Goal: Entertainment & Leisure: Consume media (video, audio)

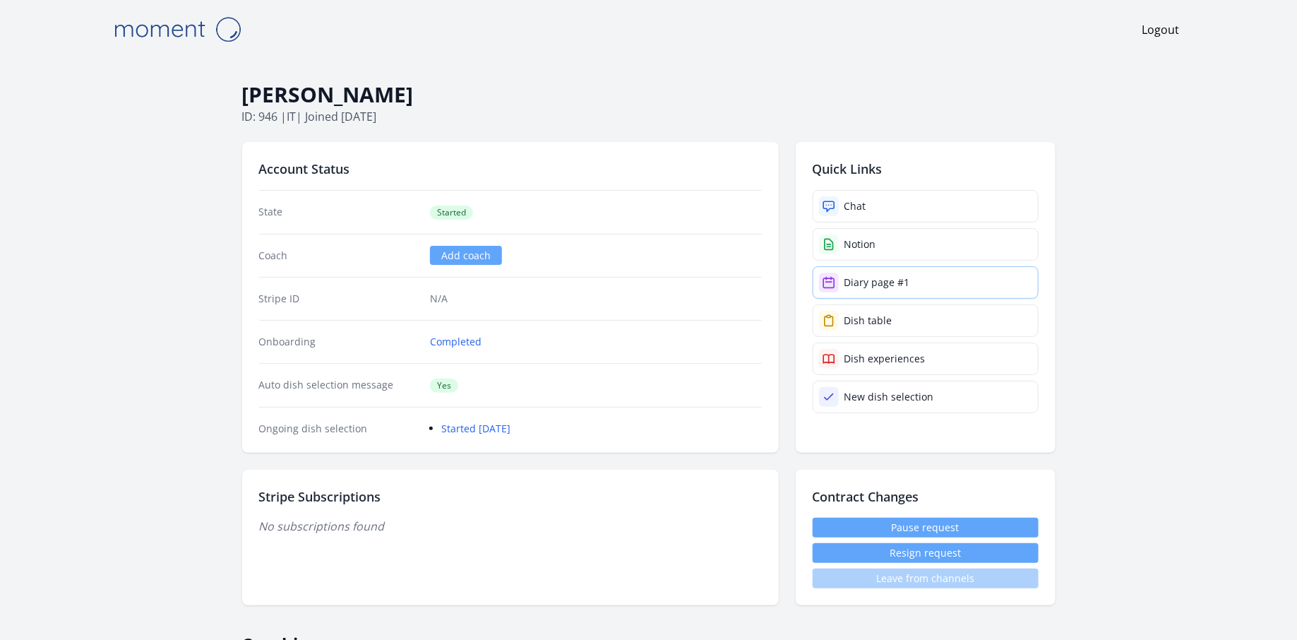
click at [873, 289] on link "Diary page #1" at bounding box center [925, 282] width 226 height 32
click at [889, 268] on link "Diary page #1" at bounding box center [925, 282] width 226 height 32
click at [881, 204] on link "Chat" at bounding box center [925, 206] width 226 height 32
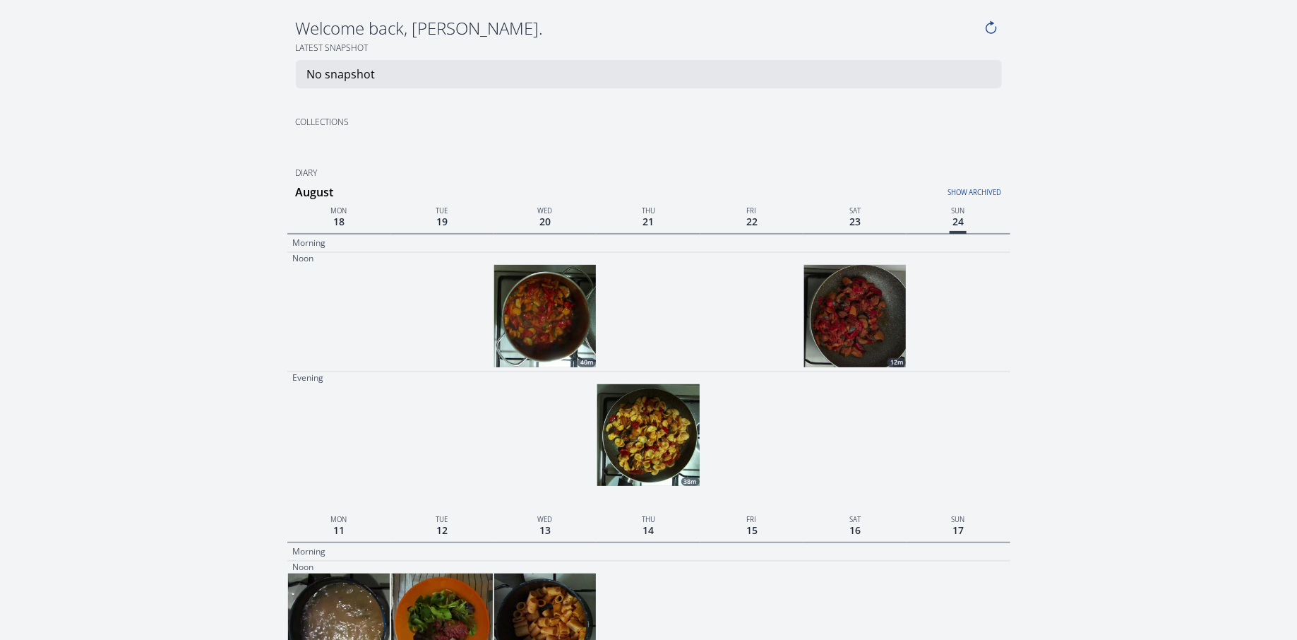
click at [844, 322] on img at bounding box center [855, 316] width 102 height 102
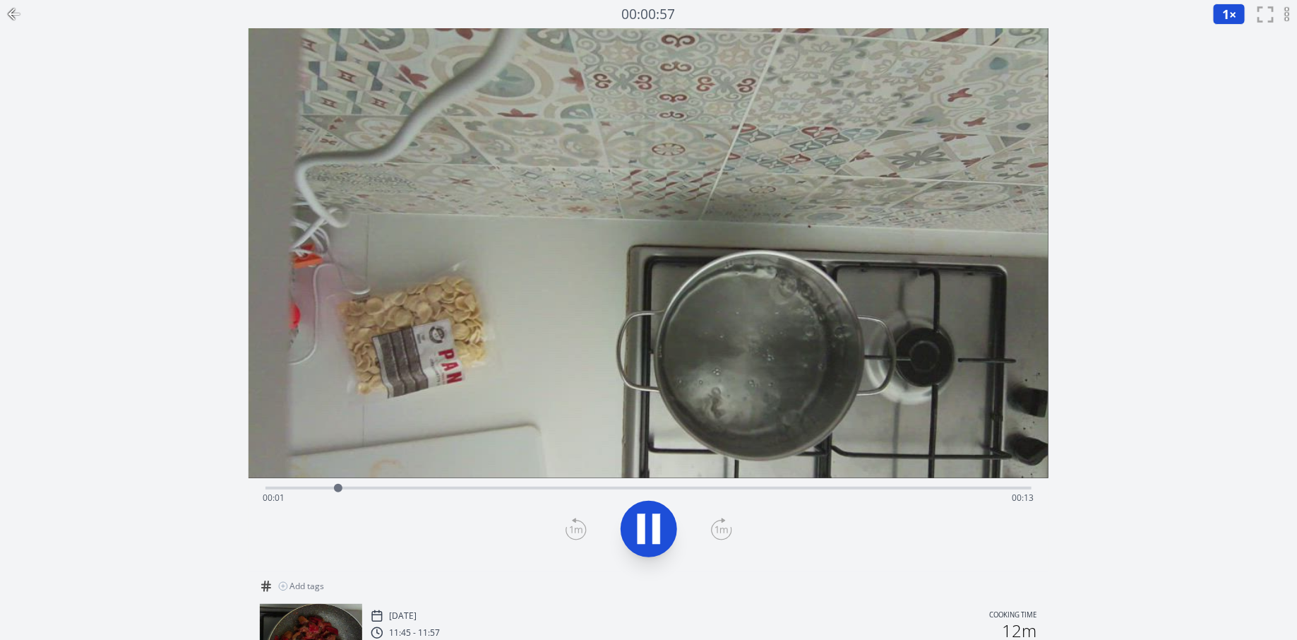
click at [10, 15] on icon at bounding box center [11, 14] width 5 height 10
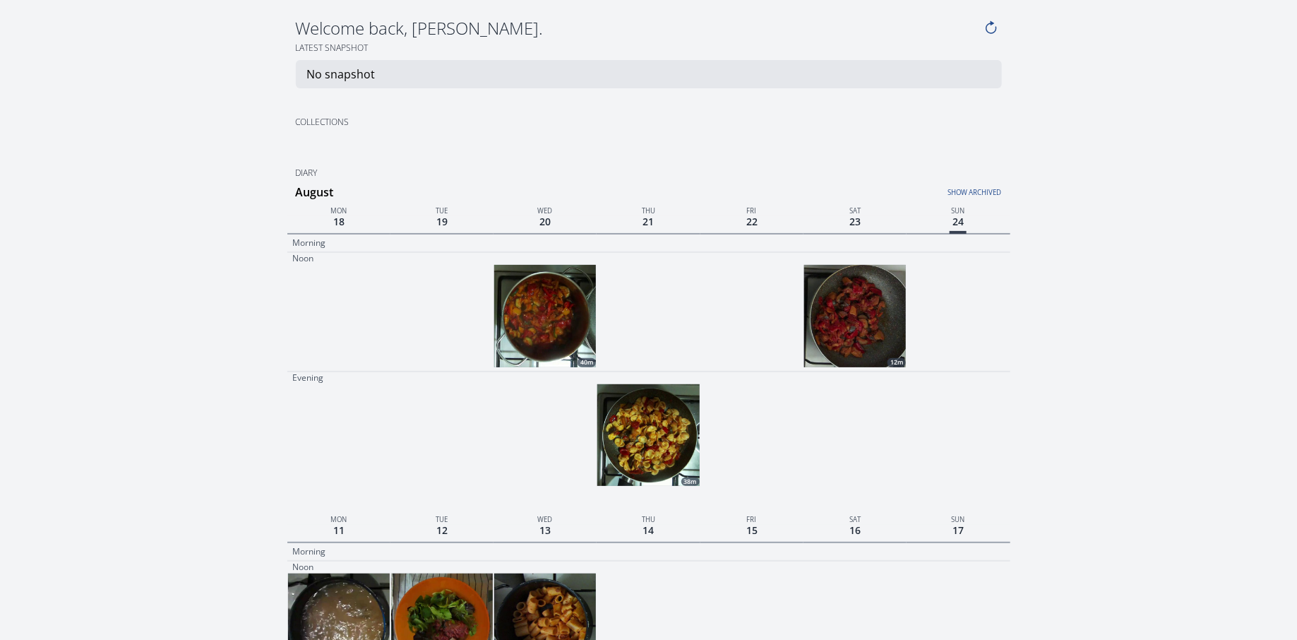
click at [751, 294] on div at bounding box center [751, 315] width 103 height 103
click at [574, 333] on img at bounding box center [545, 316] width 102 height 102
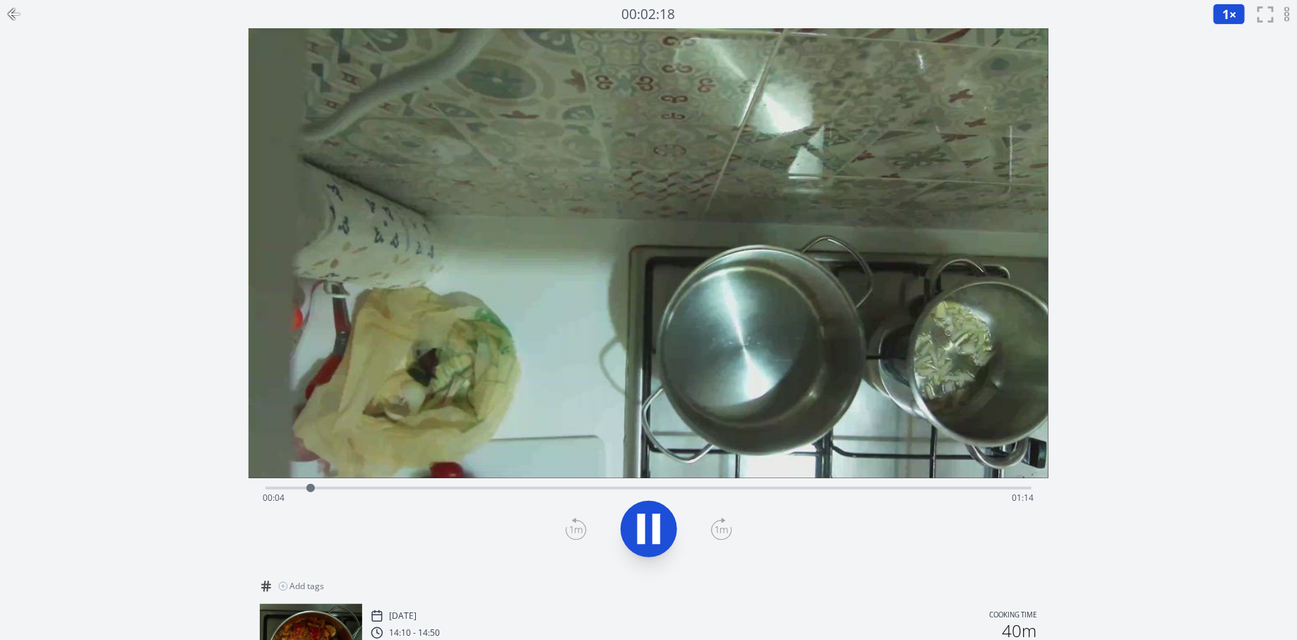
click at [500, 488] on div "Time elapsed: 00:04 Time remaining: 01:14" at bounding box center [649, 497] width 772 height 23
click at [582, 484] on div "Time elapsed: 00:24 Time remaining: 00:54" at bounding box center [648, 486] width 766 height 17
click at [630, 487] on div "Time elapsed: 00:32 Time remaining: 00:46" at bounding box center [649, 497] width 772 height 23
click at [737, 479] on div "Time elapsed: 00:37 Time remaining: 00:41" at bounding box center [648, 486] width 766 height 17
click at [826, 488] on div "Time elapsed: 00:48 Time remaining: 00:30" at bounding box center [649, 497] width 772 height 23
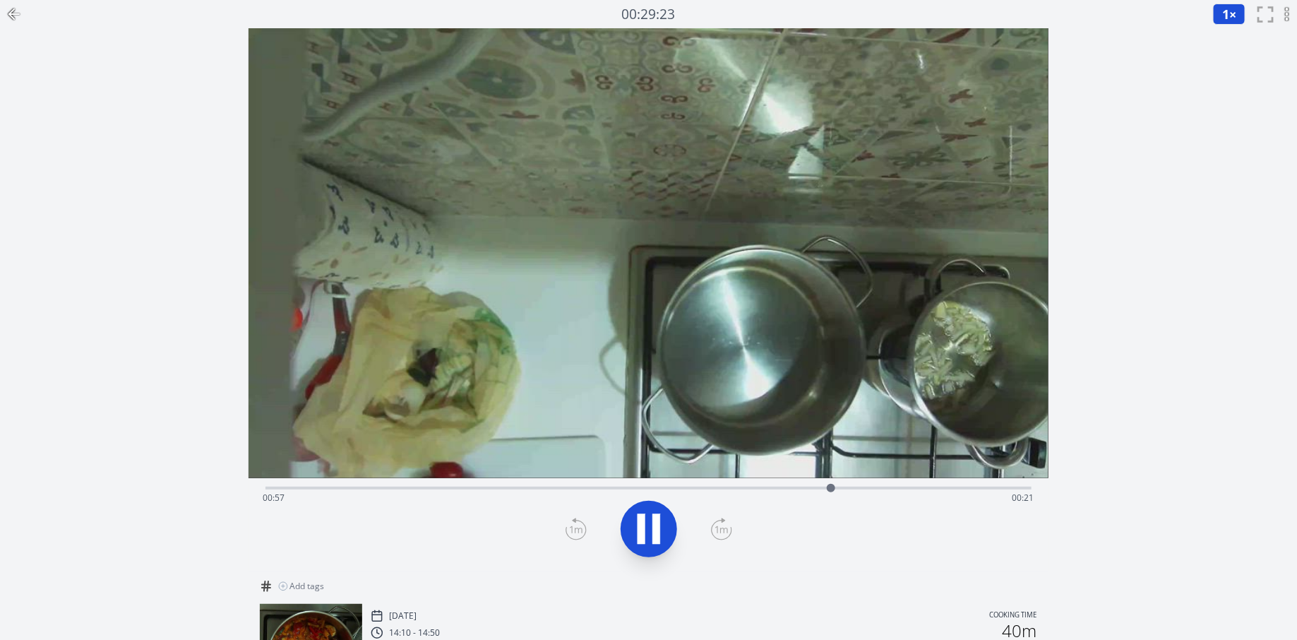
click at [909, 481] on div "Time elapsed: 00:57 Time remaining: 00:21" at bounding box center [648, 486] width 766 height 17
click at [872, 308] on video at bounding box center [648, 253] width 800 height 450
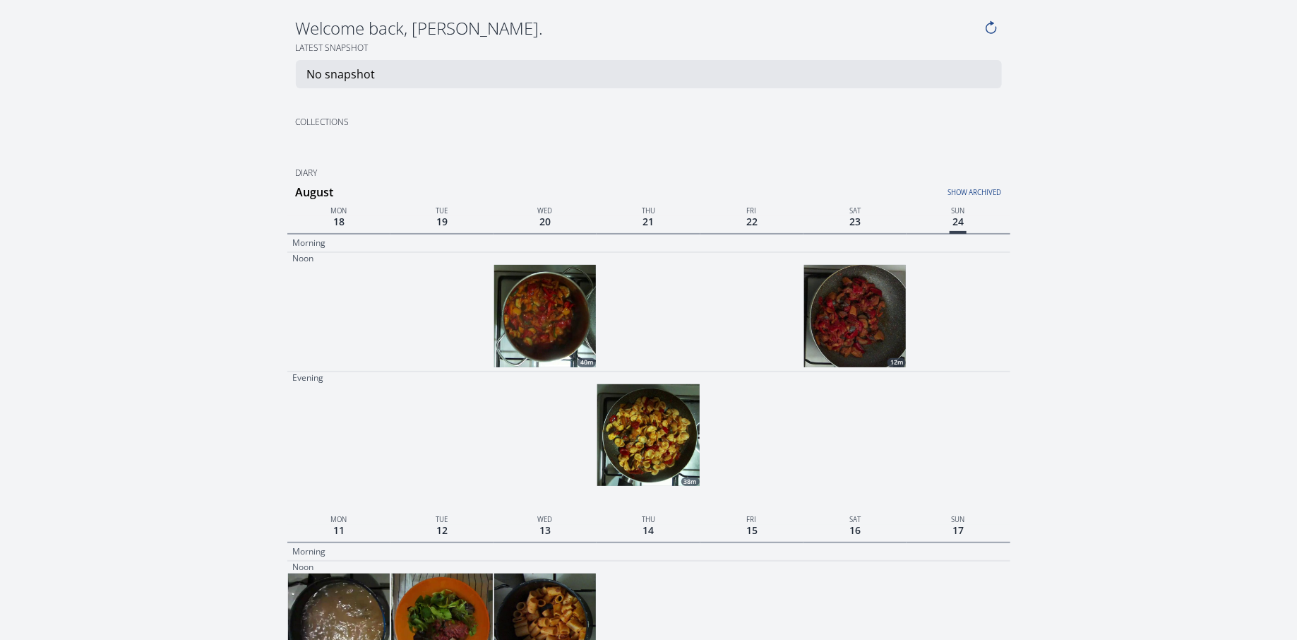
click at [654, 446] on img at bounding box center [648, 435] width 102 height 102
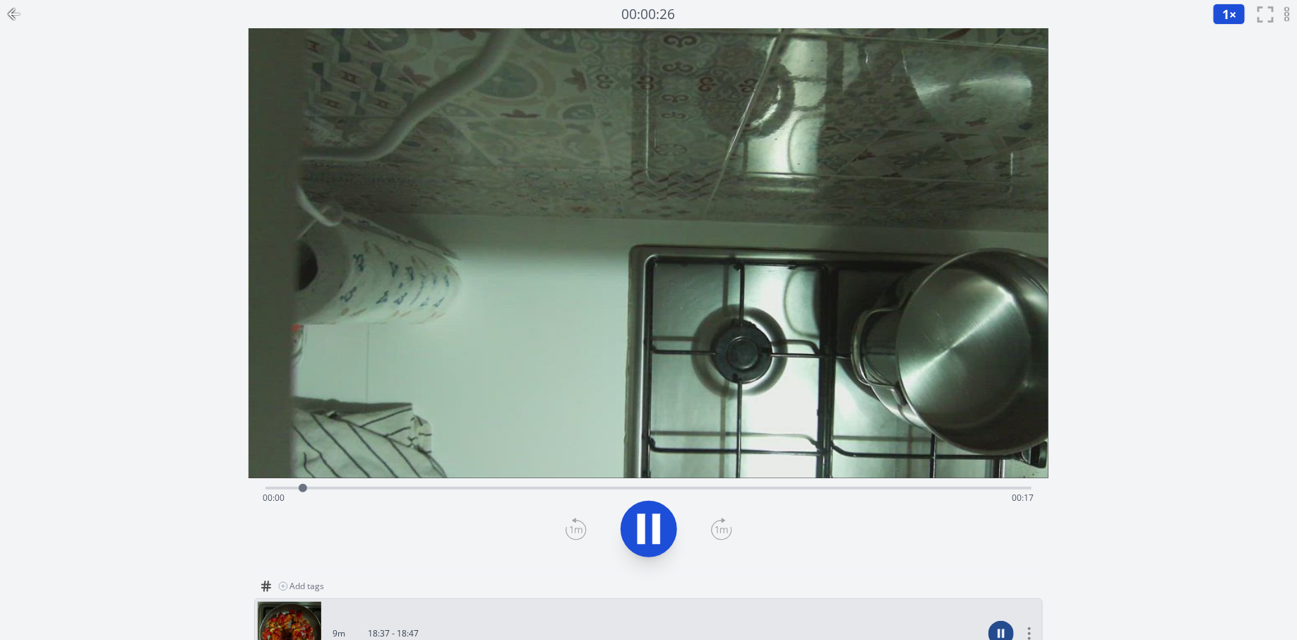
click at [459, 484] on div "Time elapsed: 00:00 Time remaining: 00:17" at bounding box center [648, 486] width 766 height 17
click at [539, 484] on div "Time elapsed: 00:04 Time remaining: 00:13" at bounding box center [648, 486] width 766 height 17
click at [620, 476] on video at bounding box center [648, 253] width 800 height 450
click at [14, 16] on icon at bounding box center [14, 14] width 17 height 17
